Goal: Communication & Community: Answer question/provide support

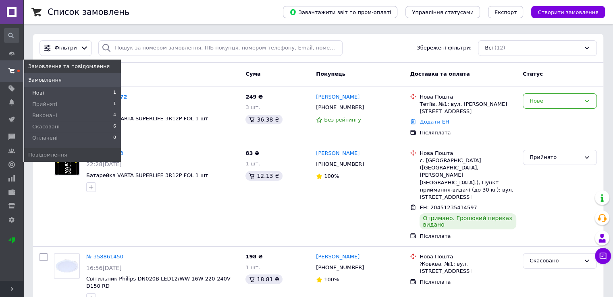
click at [46, 92] on li "Нові 1" at bounding box center [72, 92] width 97 height 11
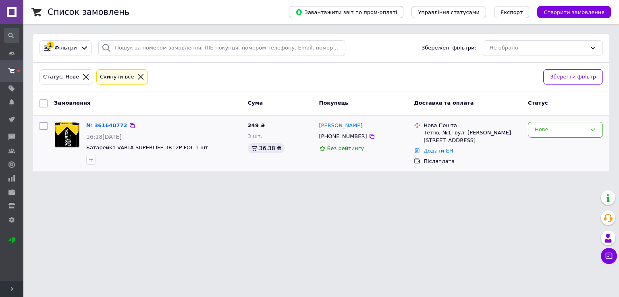
click at [384, 149] on div "Без рейтингу" at bounding box center [363, 149] width 89 height 8
click at [507, 133] on div "Тетіїв, №1: вул. [PERSON_NAME][STREET_ADDRESS]" at bounding box center [472, 136] width 98 height 15
click at [118, 128] on link "№ 361640772" at bounding box center [106, 125] width 41 height 6
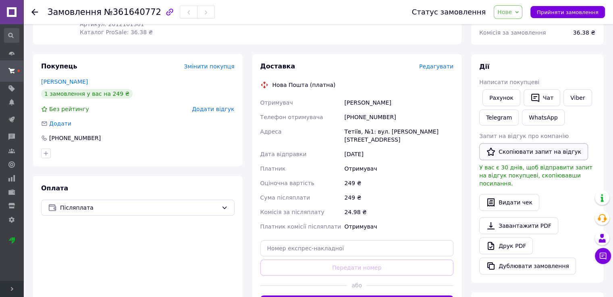
scroll to position [121, 0]
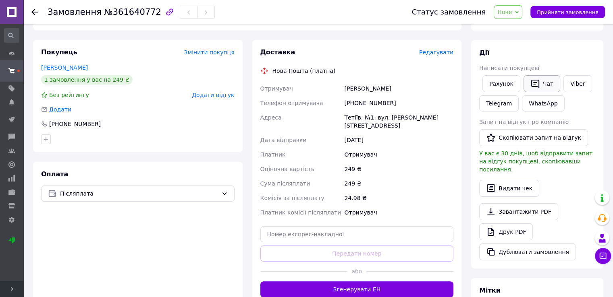
click at [540, 87] on button "Чат" at bounding box center [541, 83] width 37 height 17
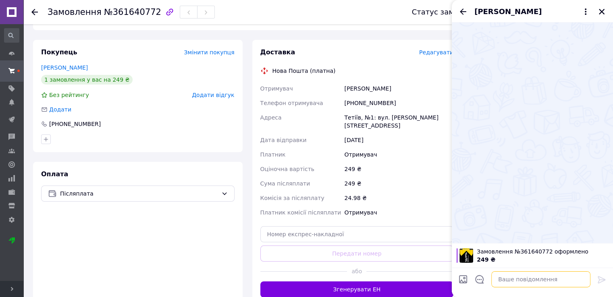
click at [504, 277] on textarea at bounding box center [540, 280] width 99 height 16
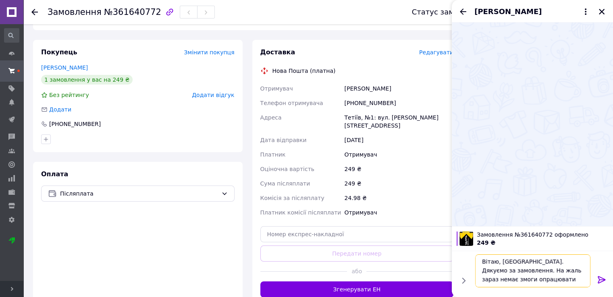
scroll to position [0, 0]
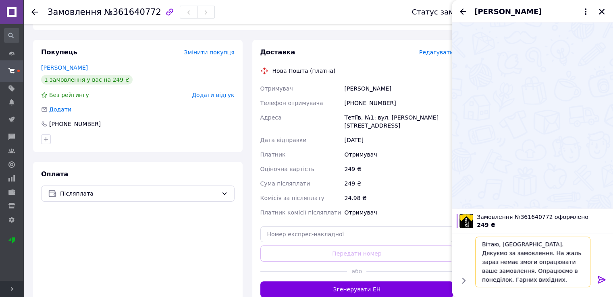
drag, startPoint x: 567, startPoint y: 270, endPoint x: 548, endPoint y: 270, distance: 18.9
click at [548, 270] on textarea "Вітаю, [GEOGRAPHIC_DATA]. Дякуємо за замовлення. На жаль зараз немає змоги опра…" at bounding box center [532, 262] width 115 height 51
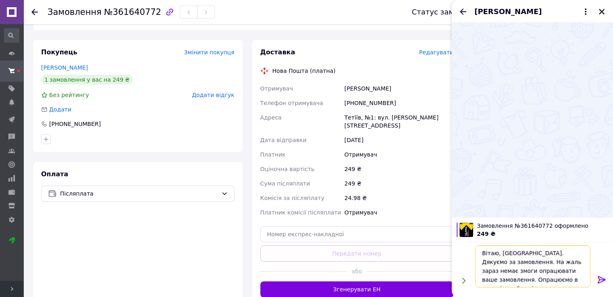
scroll to position [0, 0]
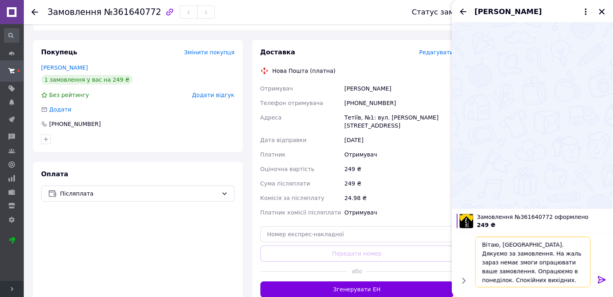
click at [506, 255] on textarea "Вітаю, [GEOGRAPHIC_DATA]. Дякуємо за замовлення. На жаль зараз немає змоги опра…" at bounding box center [532, 262] width 115 height 51
click at [505, 255] on textarea "Вітаю, [GEOGRAPHIC_DATA]. Дякуємо за замовлення. На жаль зараз немає змоги опра…" at bounding box center [532, 262] width 115 height 51
drag, startPoint x: 547, startPoint y: 253, endPoint x: 540, endPoint y: 254, distance: 6.9
click at [540, 254] on textarea "Вітаю, [GEOGRAPHIC_DATA]. Дякуємо за замовлення. На жаль, зараз немає змоги опр…" at bounding box center [532, 262] width 115 height 51
type textarea "Вітаю, [GEOGRAPHIC_DATA]. Дякуємо за замовлення. На жаль, зараз немає можливост…"
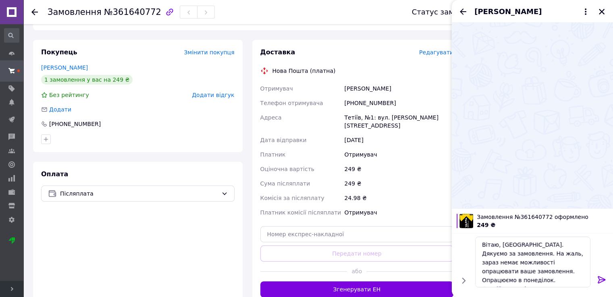
click at [603, 278] on icon at bounding box center [602, 280] width 10 height 10
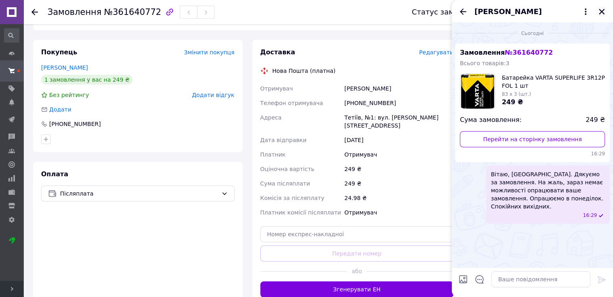
click at [604, 11] on icon "Закрити" at bounding box center [601, 11] width 7 height 7
